Goal: Complete application form

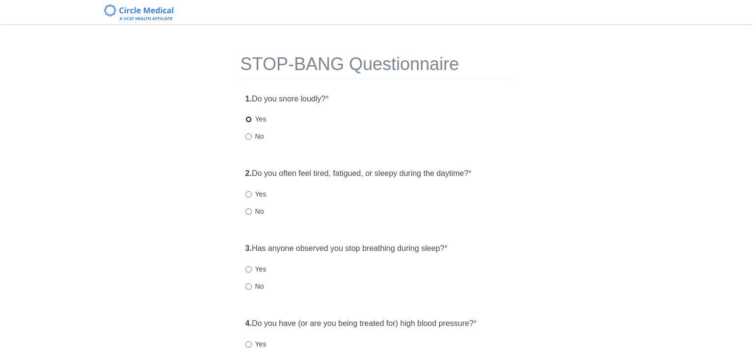
click at [247, 119] on input "Yes" at bounding box center [248, 119] width 6 height 6
radio input "true"
click at [247, 194] on input "Yes" at bounding box center [248, 194] width 6 height 6
radio input "true"
click at [247, 287] on input "No" at bounding box center [248, 287] width 6 height 6
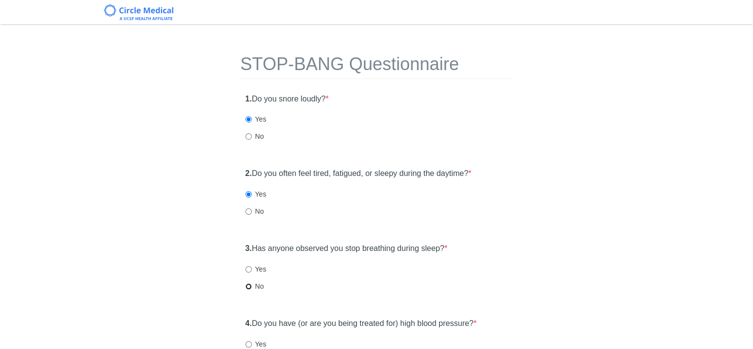
radio input "true"
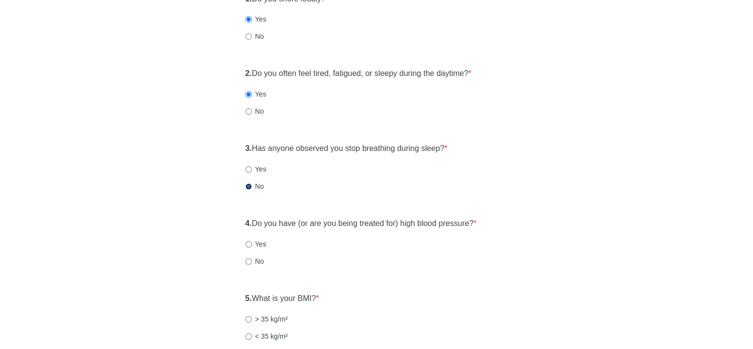
scroll to position [147, 0]
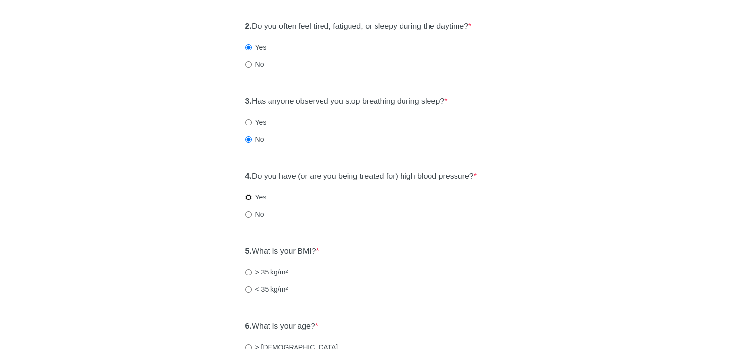
click at [247, 198] on input "Yes" at bounding box center [248, 197] width 6 height 6
radio input "true"
click at [247, 214] on input "No" at bounding box center [248, 214] width 6 height 6
radio input "true"
click at [246, 269] on input "> 35 kg/m²" at bounding box center [248, 272] width 6 height 6
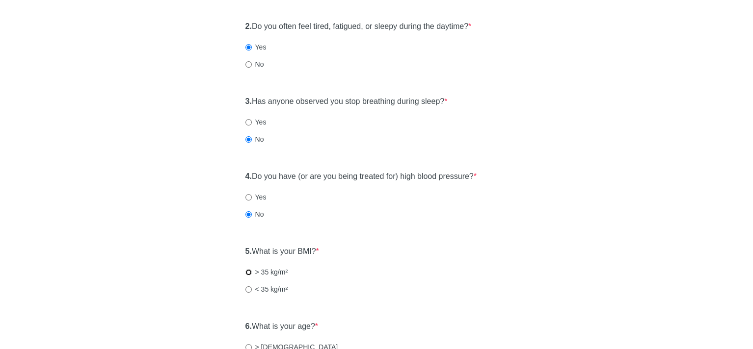
radio input "true"
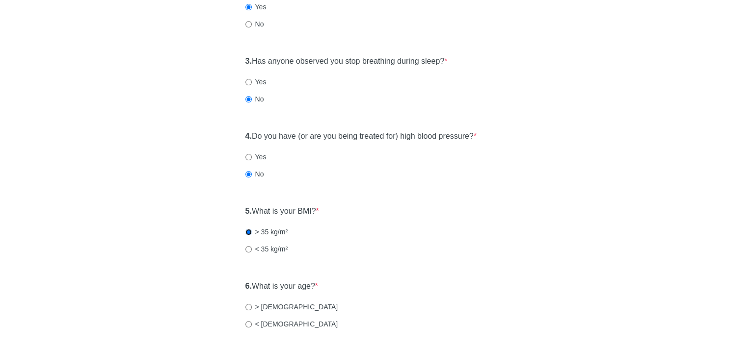
scroll to position [245, 0]
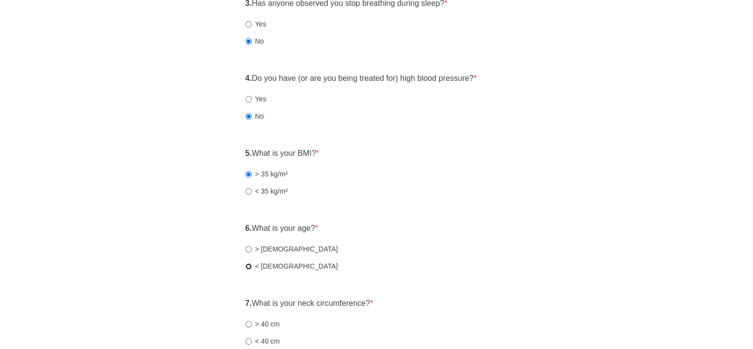
click at [245, 265] on input "< [DEMOGRAPHIC_DATA]" at bounding box center [248, 266] width 6 height 6
radio input "true"
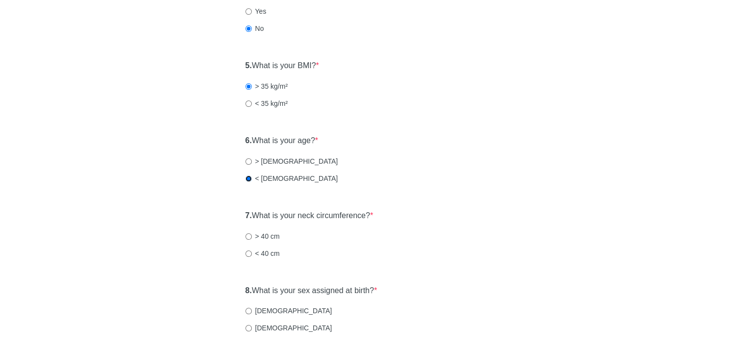
scroll to position [343, 0]
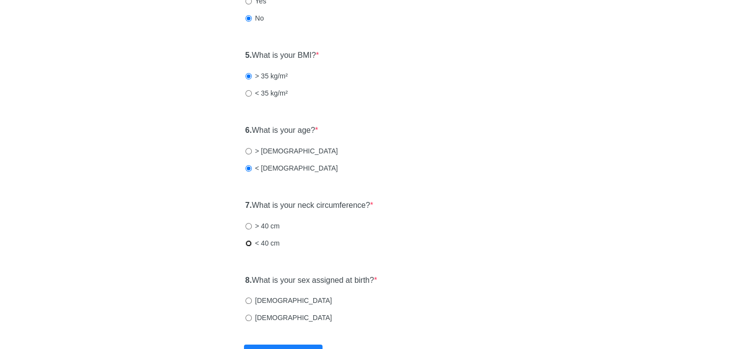
click at [248, 241] on input "< 40 cm" at bounding box center [248, 243] width 6 height 6
radio input "true"
click at [247, 318] on input "[DEMOGRAPHIC_DATA]" at bounding box center [248, 318] width 6 height 6
radio input "true"
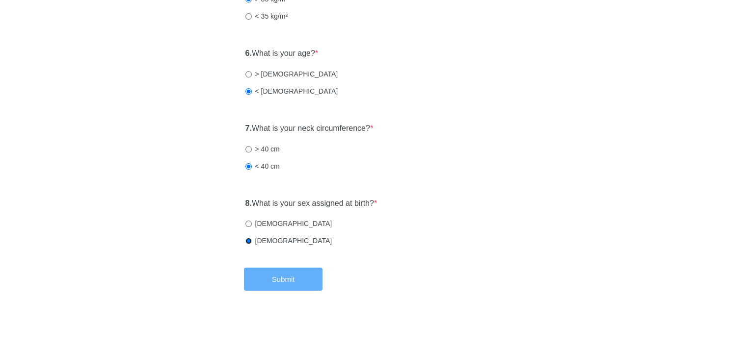
scroll to position [421, 0]
click at [281, 278] on button "Submit" at bounding box center [283, 278] width 79 height 23
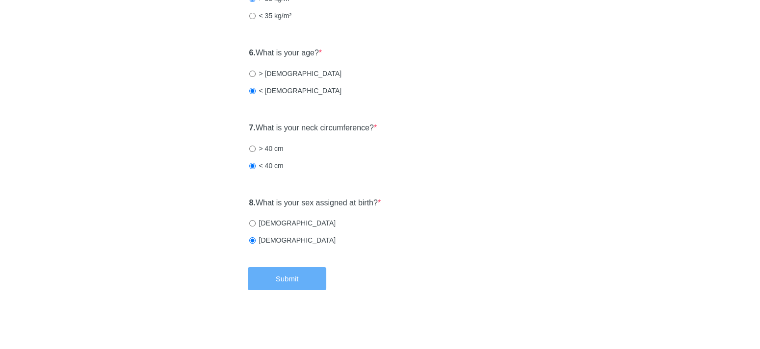
scroll to position [0, 0]
